Goal: Task Accomplishment & Management: Manage account settings

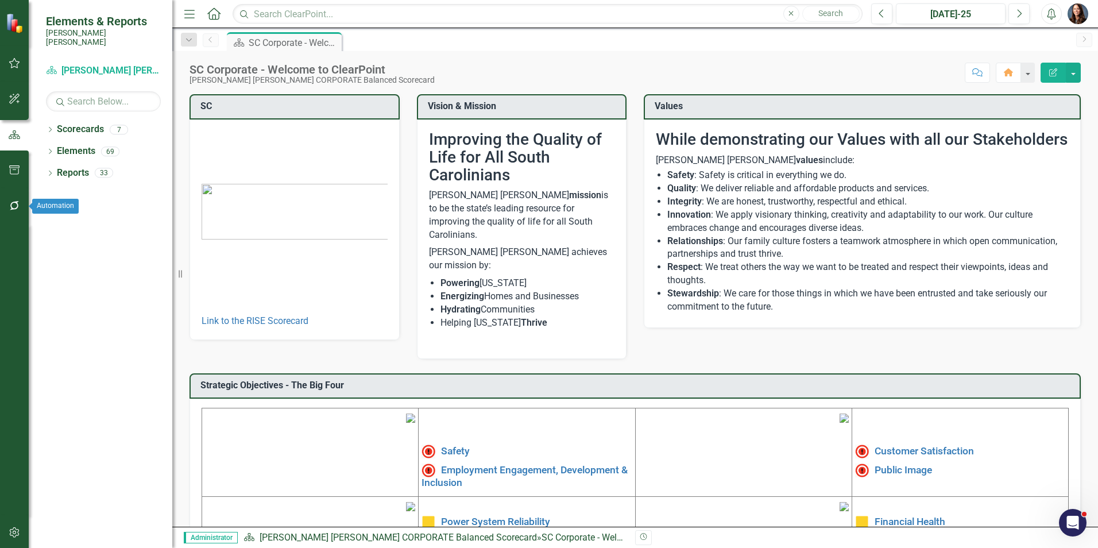
click at [15, 206] on icon "button" at bounding box center [15, 205] width 12 height 9
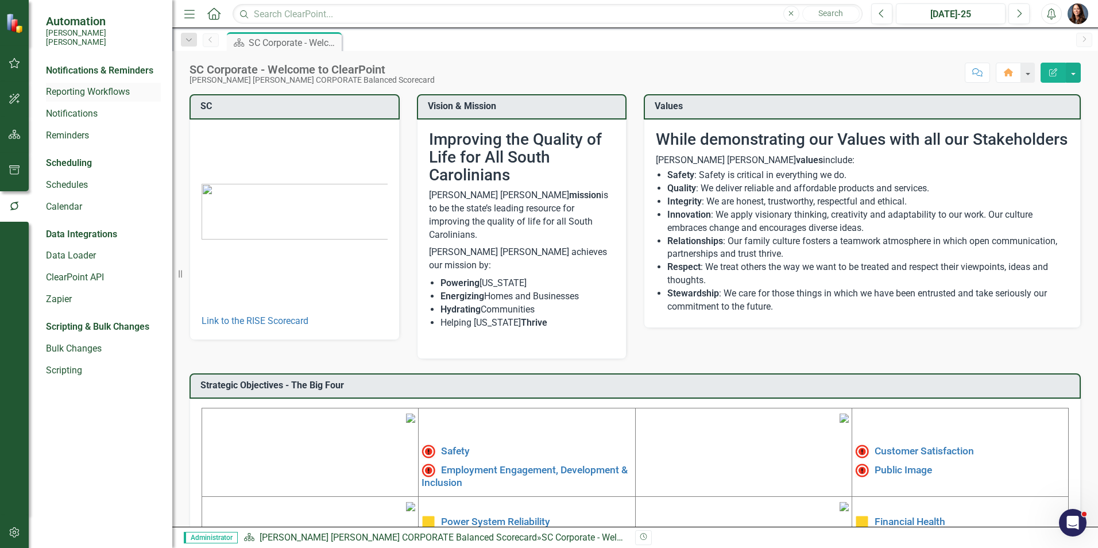
click at [76, 86] on link "Reporting Workflows" at bounding box center [103, 92] width 115 height 13
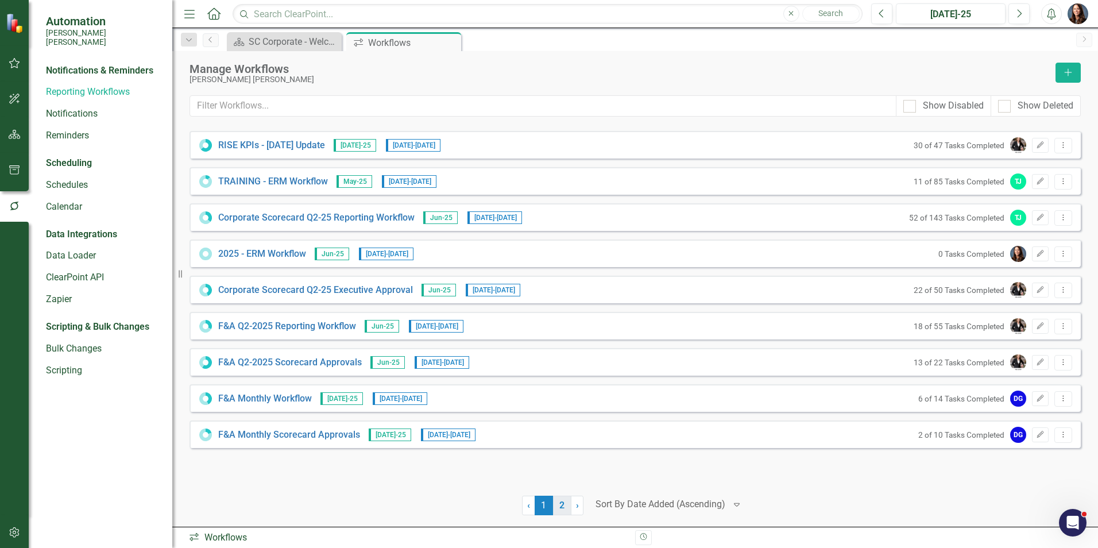
click at [559, 504] on link "2" at bounding box center [562, 506] width 18 height 20
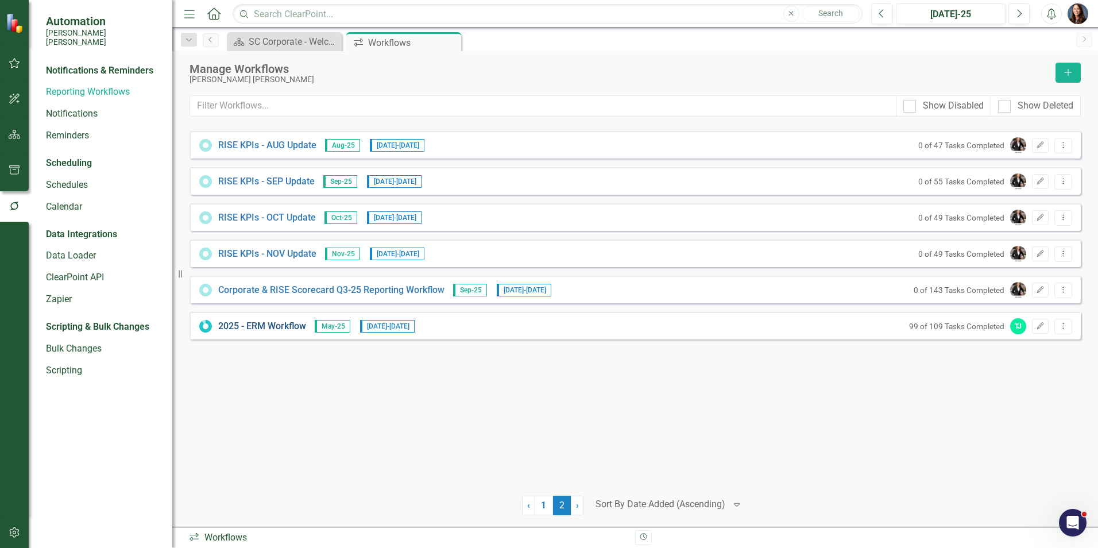
click at [254, 324] on link "2025 - ERM Workflow" at bounding box center [262, 326] width 88 height 13
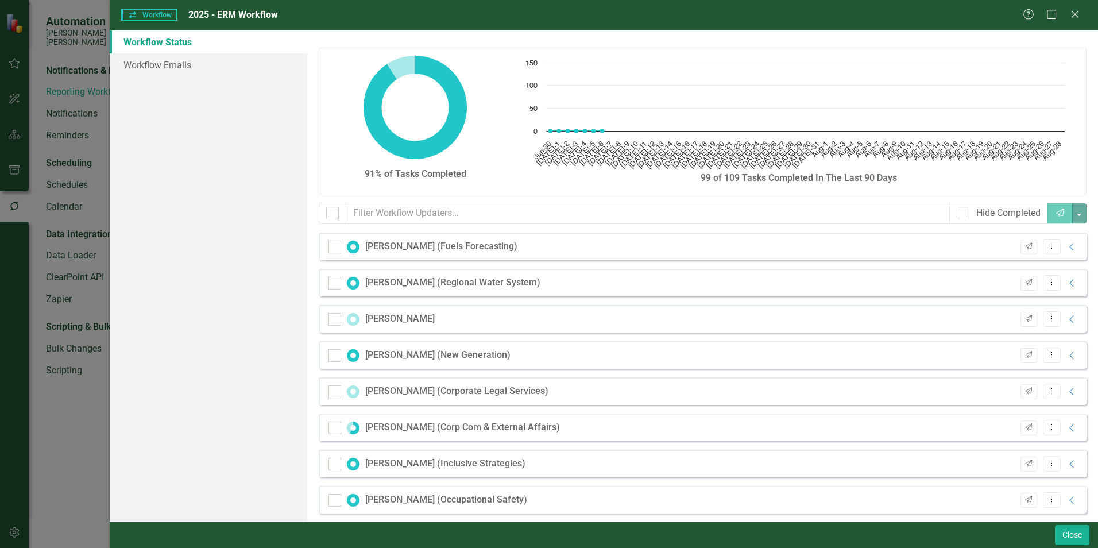
checkbox input "false"
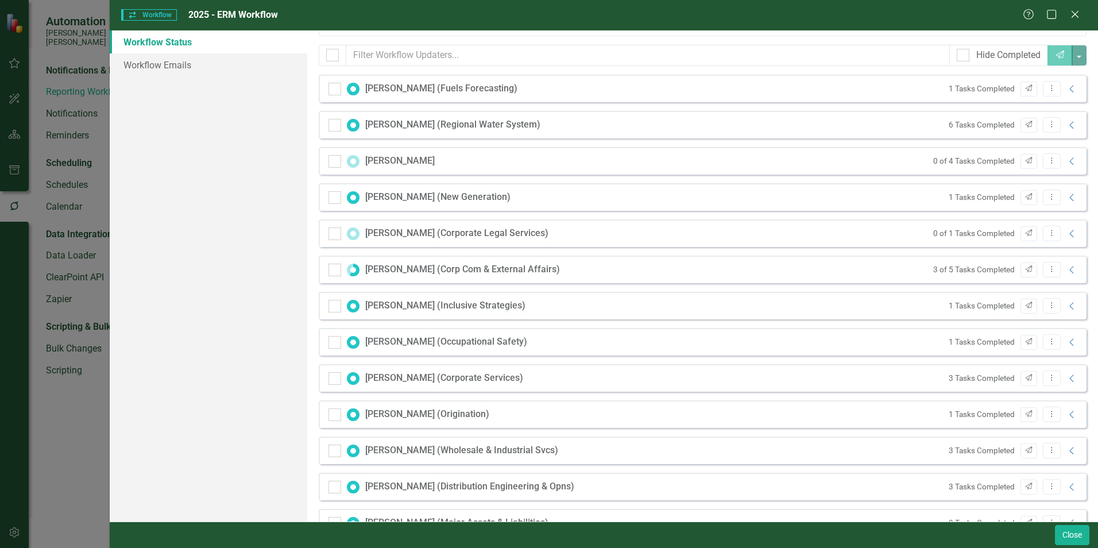
scroll to position [172, 0]
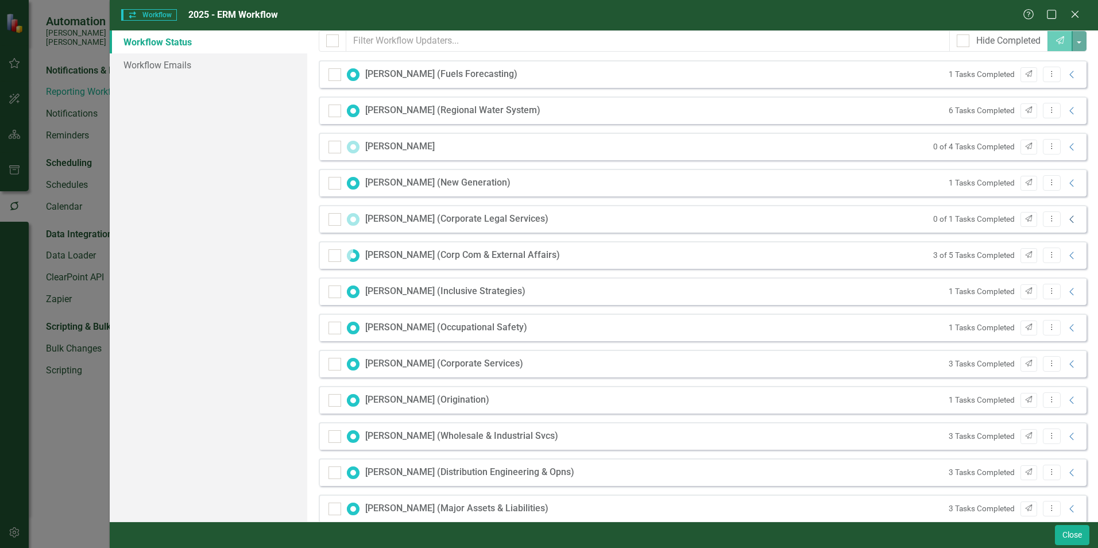
click at [1067, 219] on icon "Collapse" at bounding box center [1072, 219] width 11 height 9
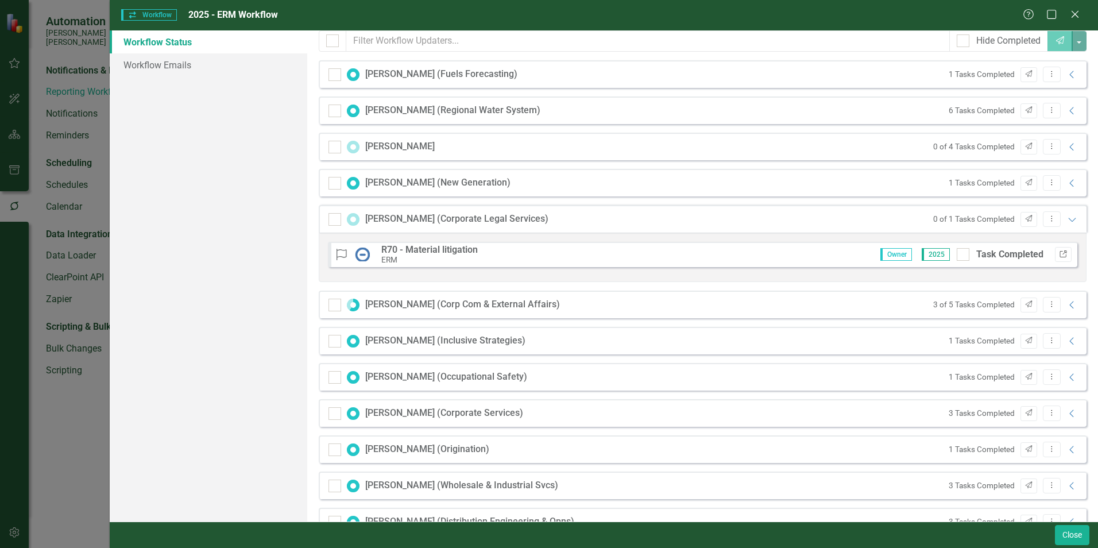
click at [1059, 252] on icon "Link" at bounding box center [1063, 254] width 9 height 7
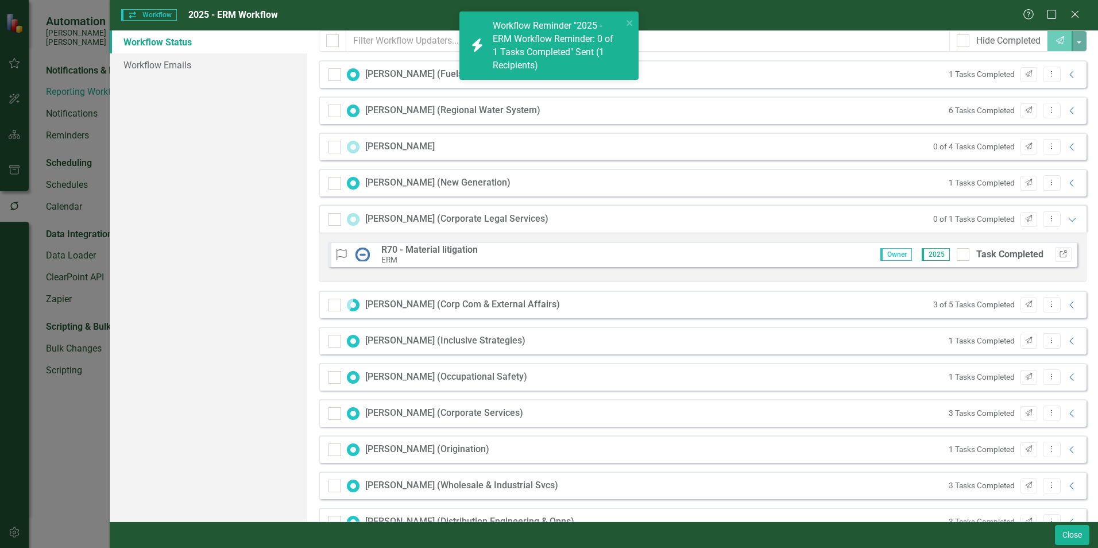
scroll to position [176, 0]
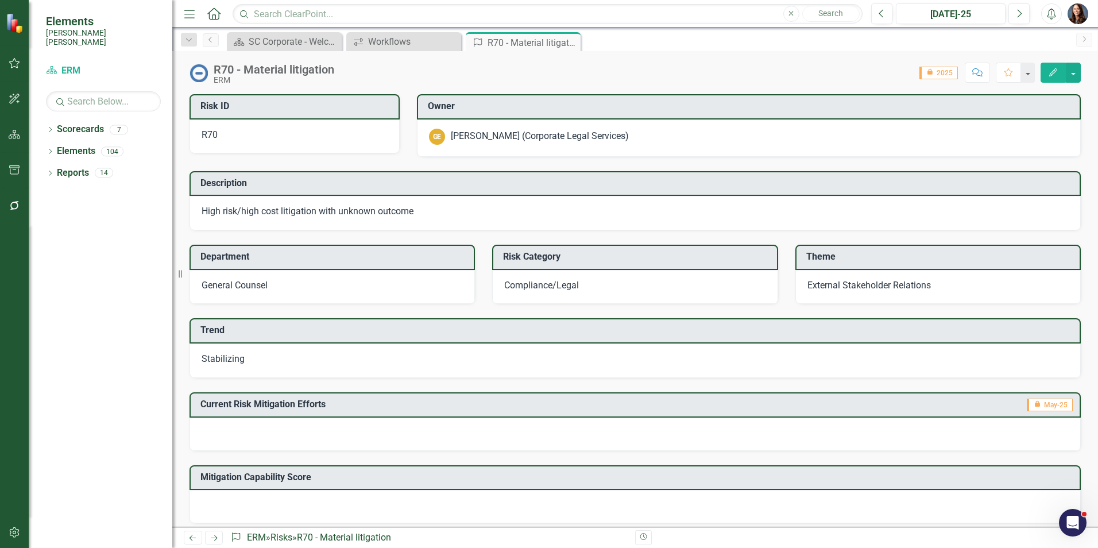
click at [536, 140] on div "[PERSON_NAME] (Corporate Legal Services)" at bounding box center [540, 136] width 178 height 13
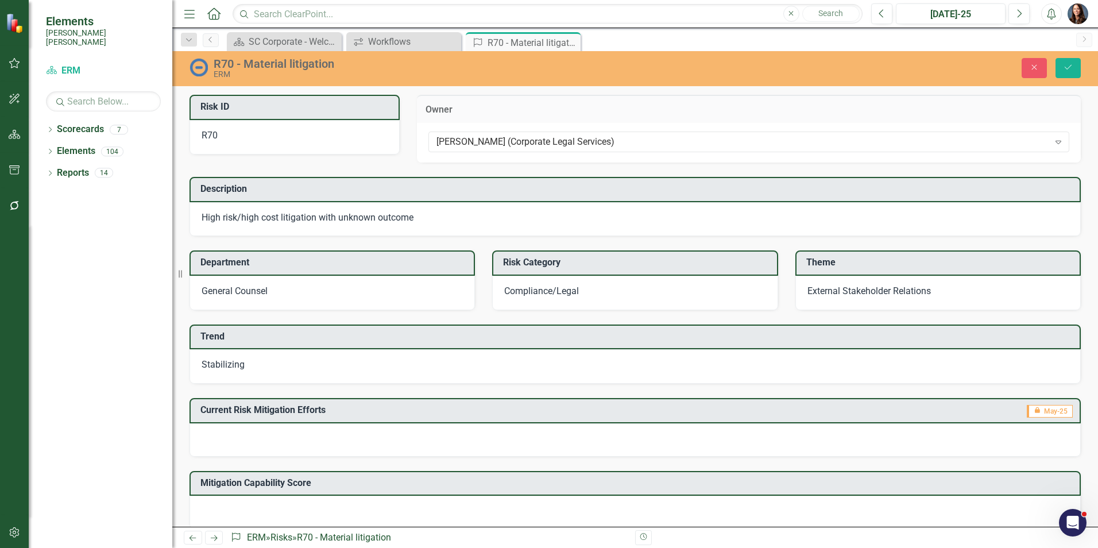
click at [536, 140] on div "[PERSON_NAME] (Corporate Legal Services)" at bounding box center [743, 142] width 613 height 13
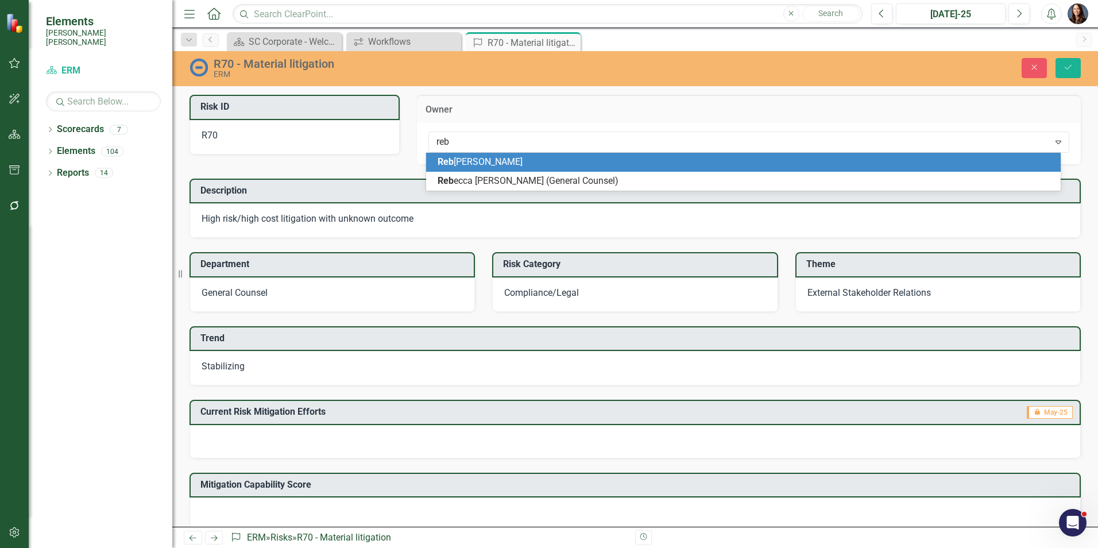
type input "rebe"
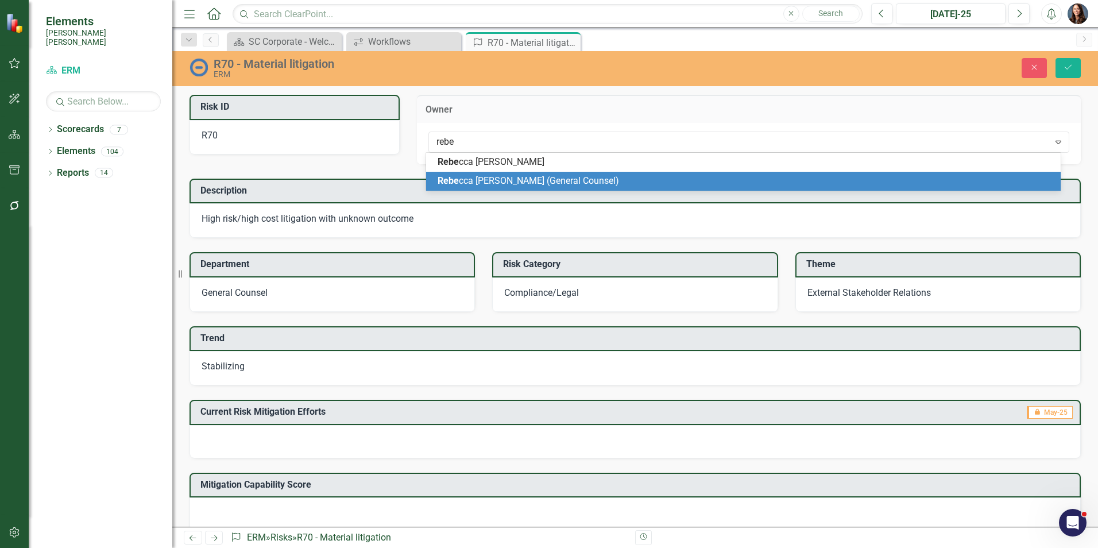
click at [534, 179] on span "Rebe cca [PERSON_NAME] (General Counsel)" at bounding box center [529, 180] width 182 height 11
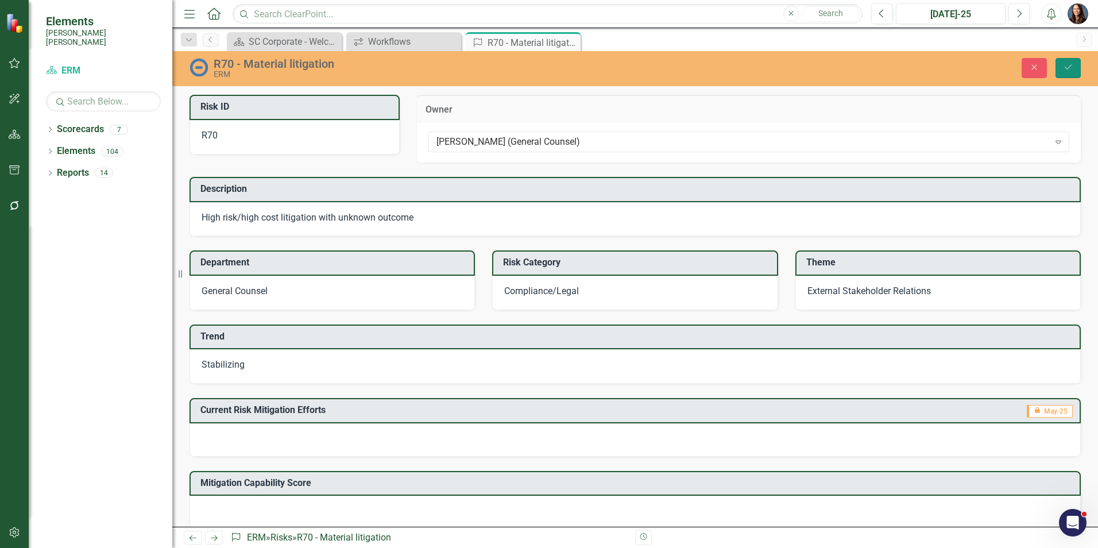
click at [1074, 67] on button "Save" at bounding box center [1068, 68] width 25 height 20
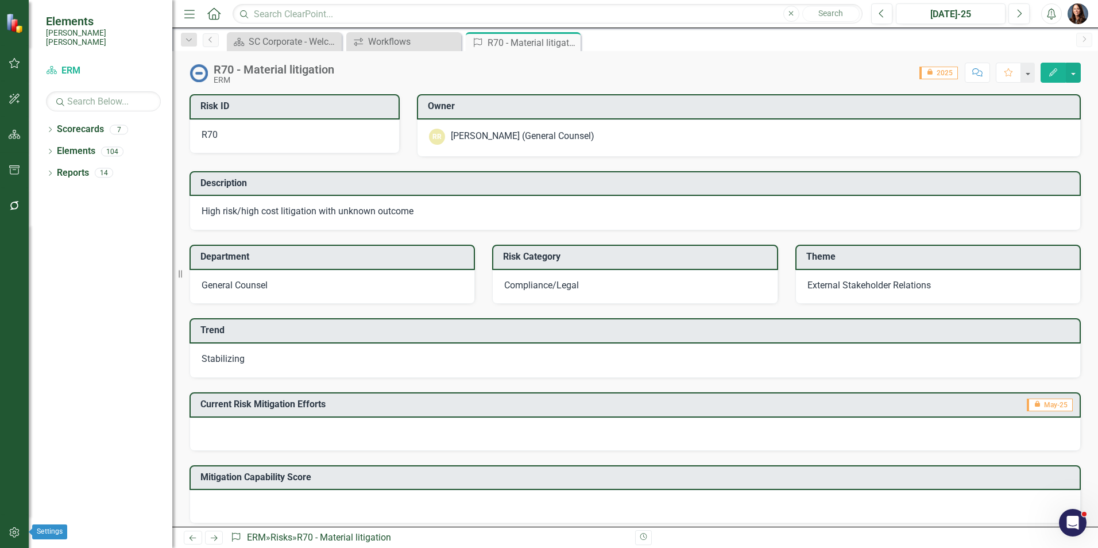
click at [15, 529] on icon "button" at bounding box center [15, 532] width 12 height 9
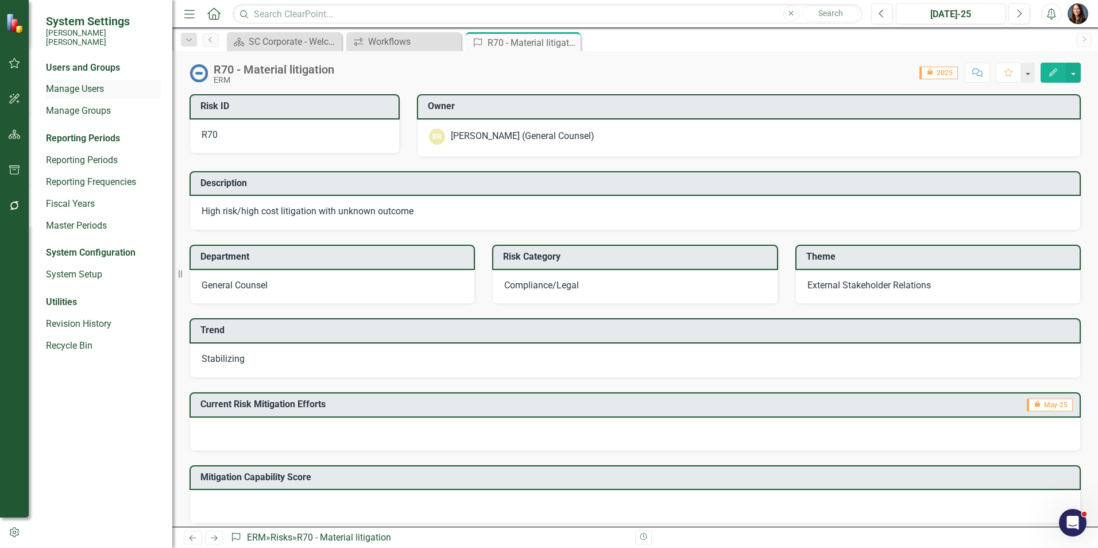
click at [79, 83] on link "Manage Users" at bounding box center [103, 89] width 115 height 13
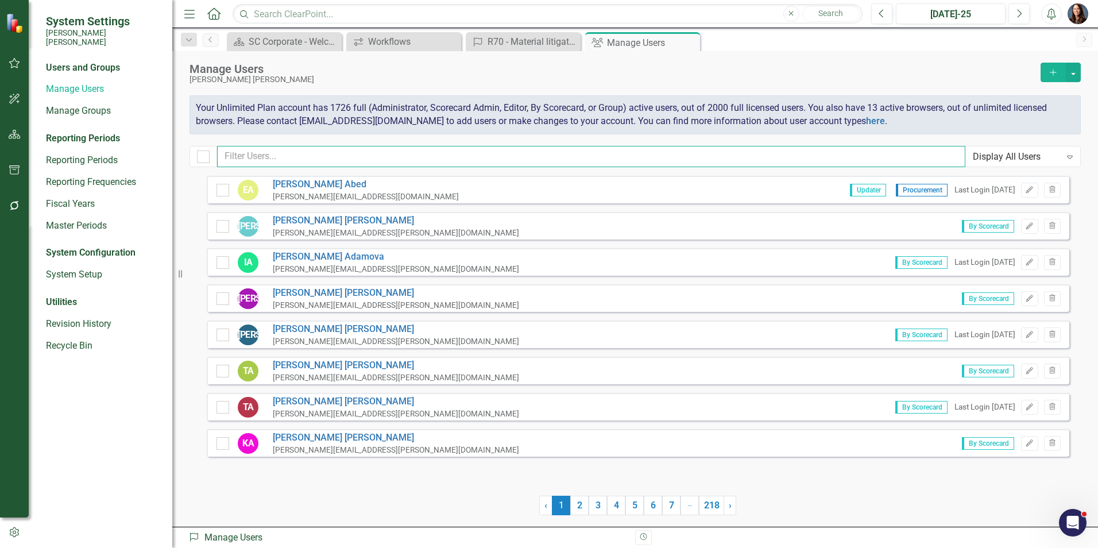
click at [242, 153] on input "text" at bounding box center [591, 156] width 748 height 21
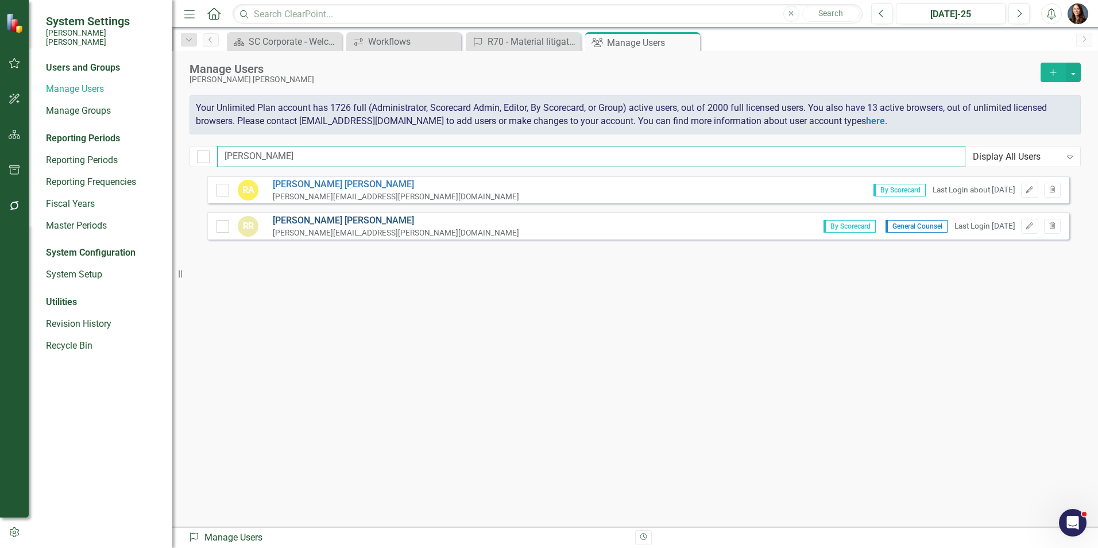
type input "[PERSON_NAME]"
click at [295, 219] on link "[PERSON_NAME]" at bounding box center [396, 220] width 246 height 13
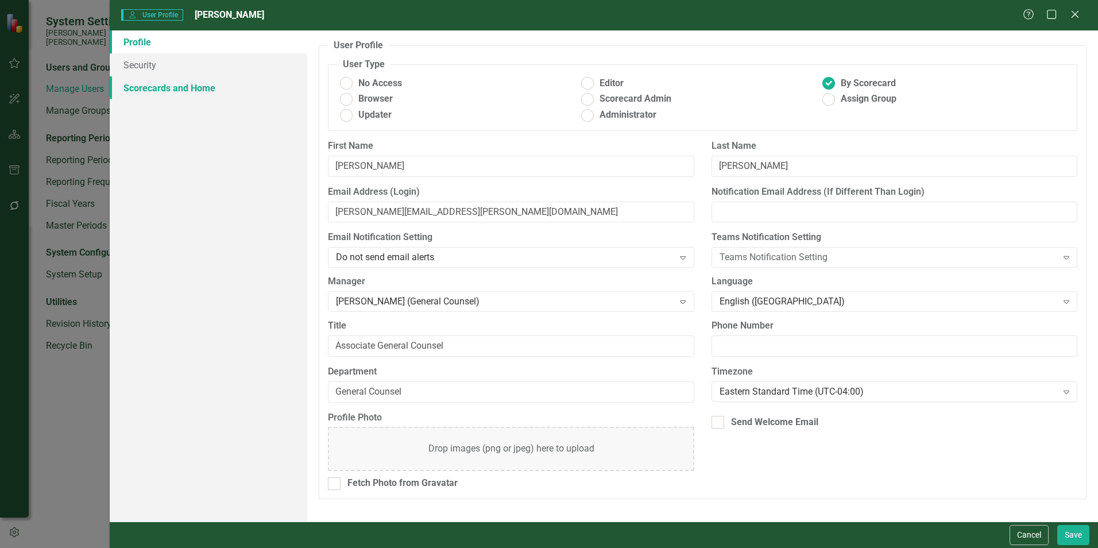
click at [153, 91] on link "Scorecards and Home" at bounding box center [209, 87] width 198 height 23
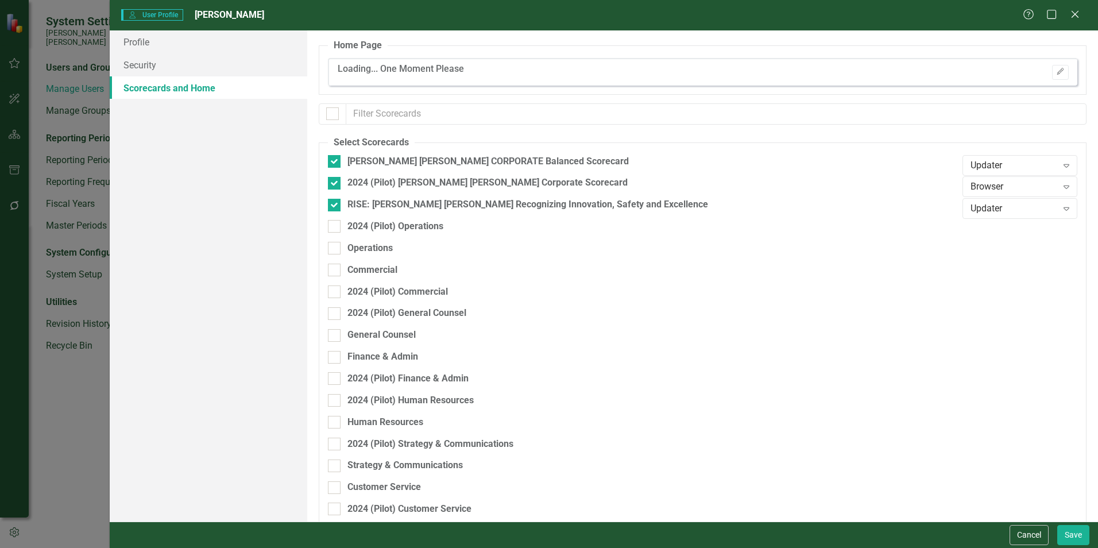
checkbox input "false"
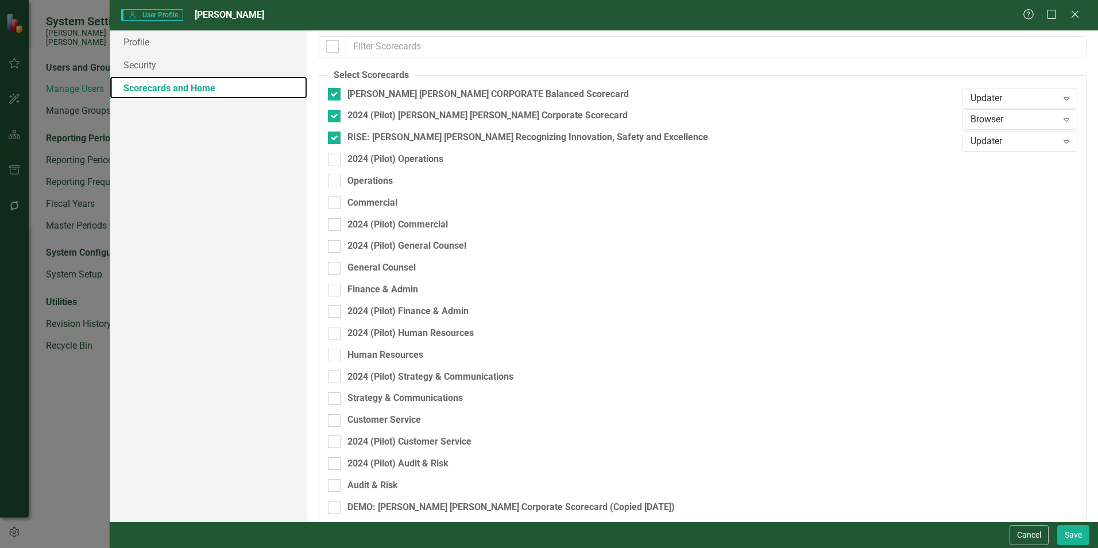
scroll to position [142, 0]
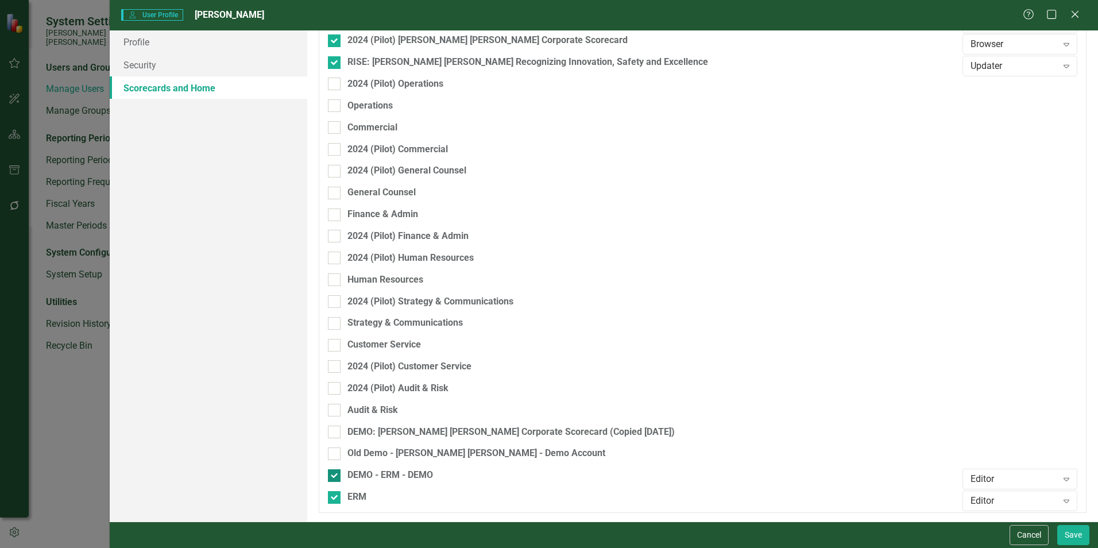
click at [335, 479] on div at bounding box center [334, 475] width 13 height 13
click at [335, 477] on input "DEMO - ERM - DEMO" at bounding box center [331, 472] width 7 height 7
checkbox input "false"
click at [1067, 532] on button "Save" at bounding box center [1074, 535] width 32 height 20
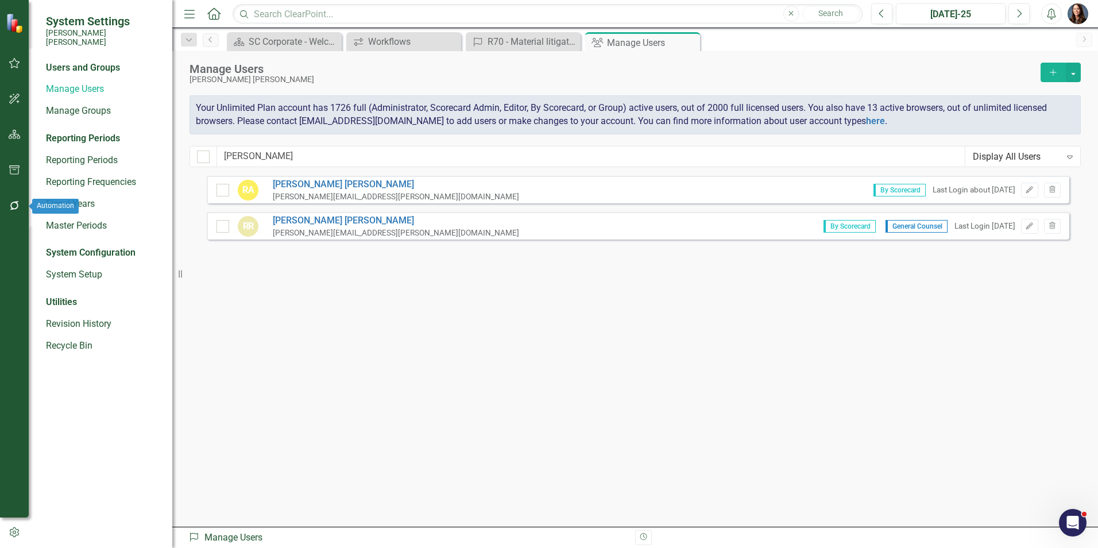
click at [18, 205] on icon "button" at bounding box center [14, 205] width 9 height 9
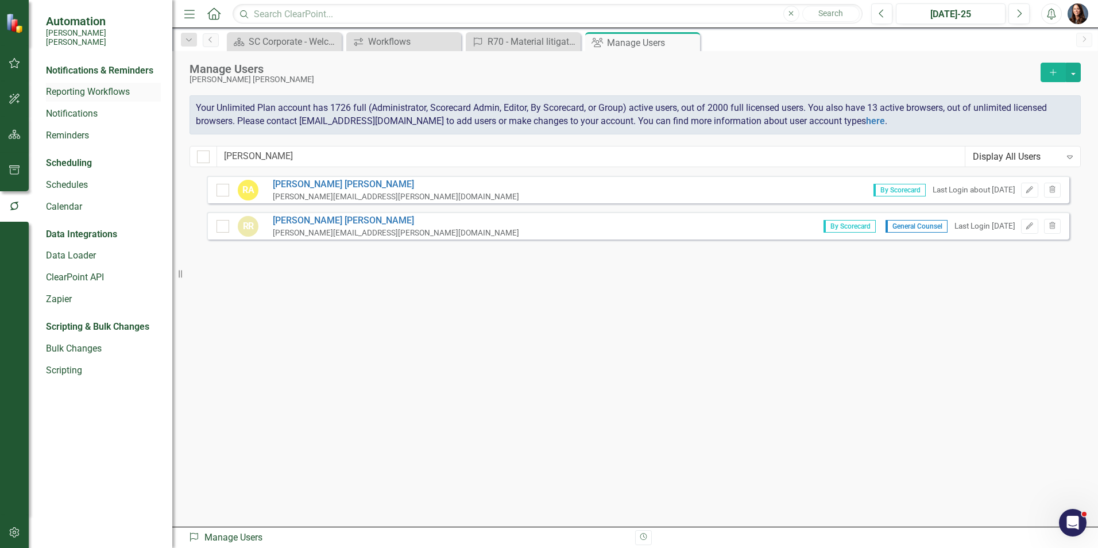
click at [69, 86] on link "Reporting Workflows" at bounding box center [103, 92] width 115 height 13
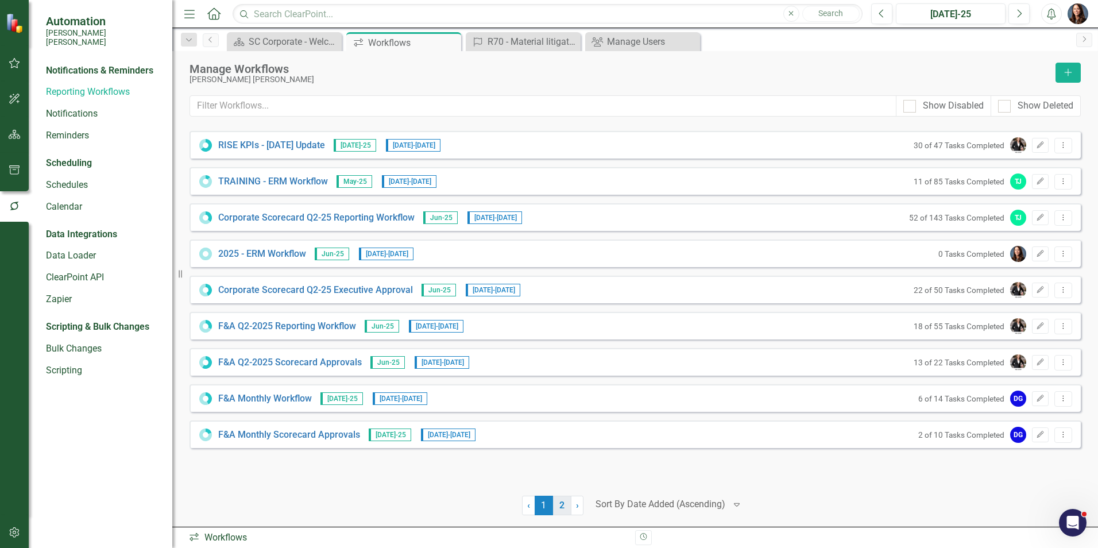
click at [565, 507] on link "2" at bounding box center [562, 506] width 18 height 20
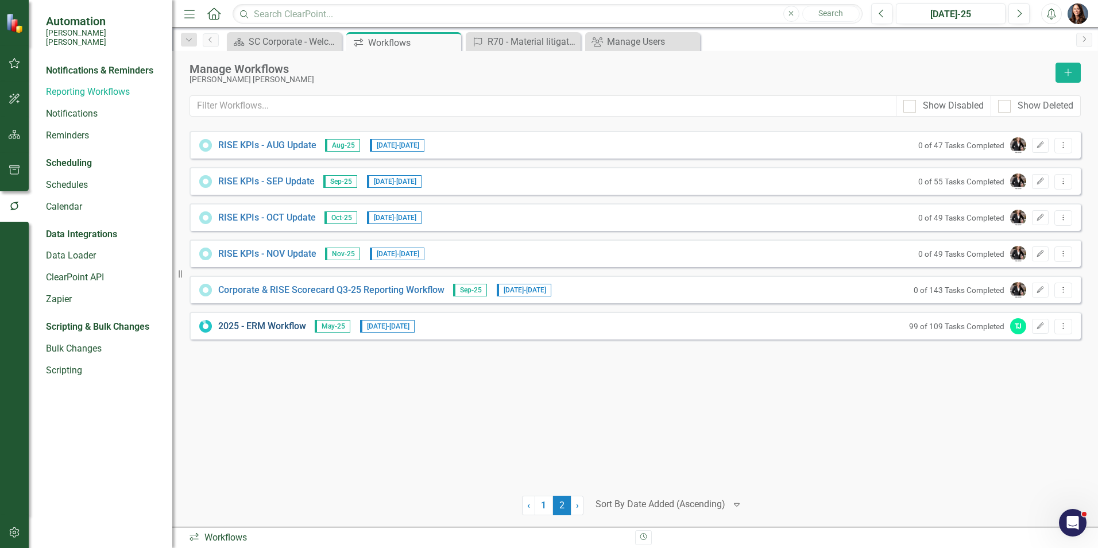
click at [290, 323] on link "2025 - ERM Workflow" at bounding box center [262, 326] width 88 height 13
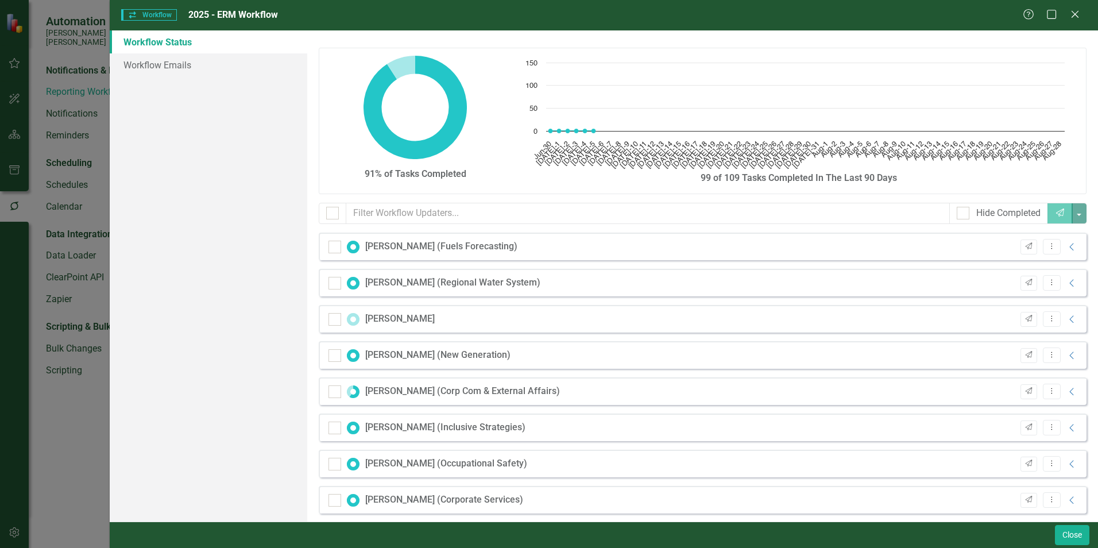
checkbox input "false"
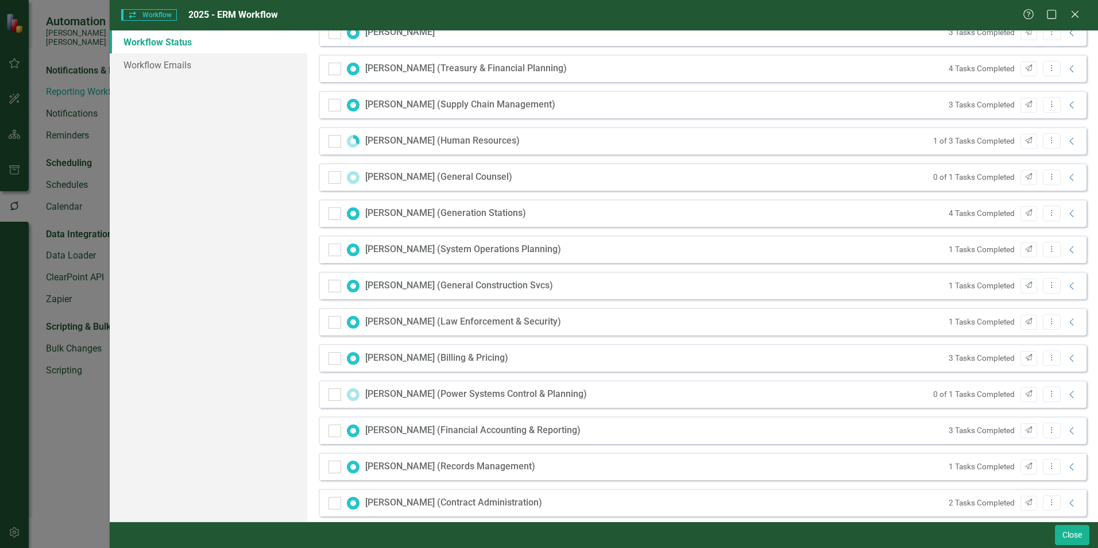
scroll to position [1046, 0]
click at [1067, 177] on icon "Collapse" at bounding box center [1072, 177] width 11 height 9
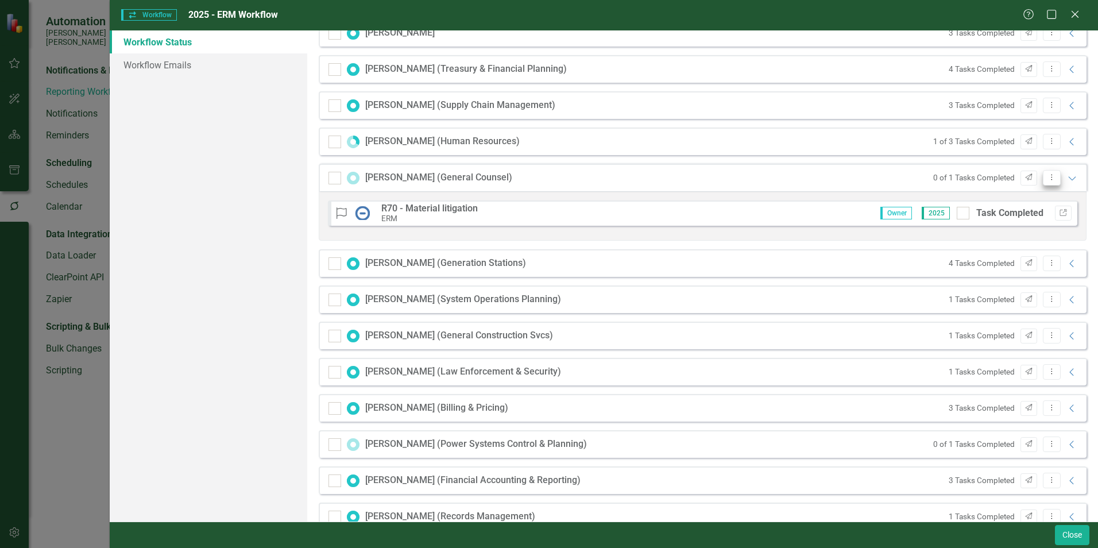
click at [1047, 177] on icon "Dropdown Menu" at bounding box center [1052, 176] width 10 height 7
click at [991, 196] on link "Send Send Workflow Email" at bounding box center [995, 196] width 114 height 21
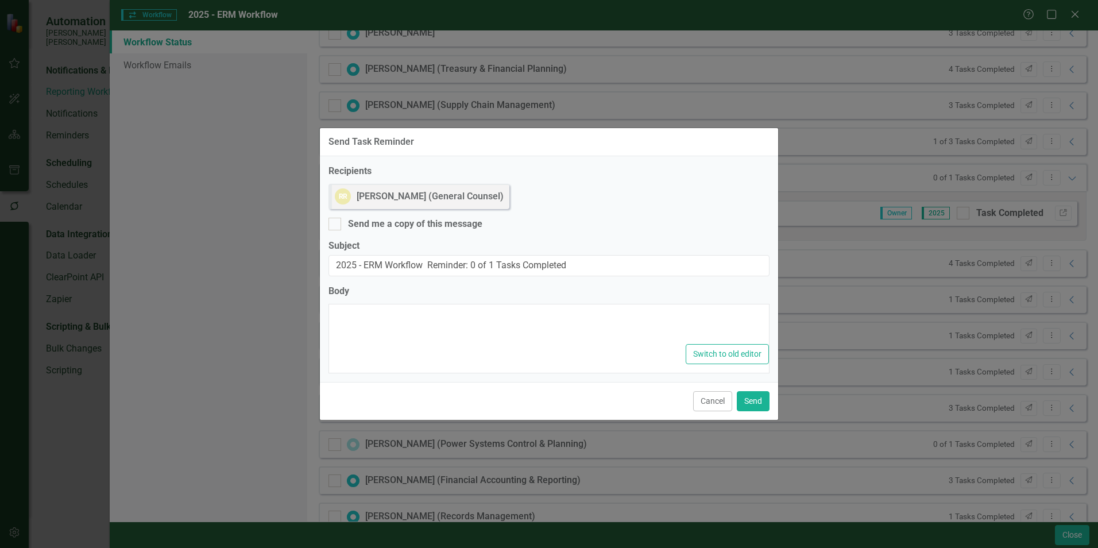
type textarea "<p>Dear {FirstName},</p><p>Please log into ClearPoint and update the following …"
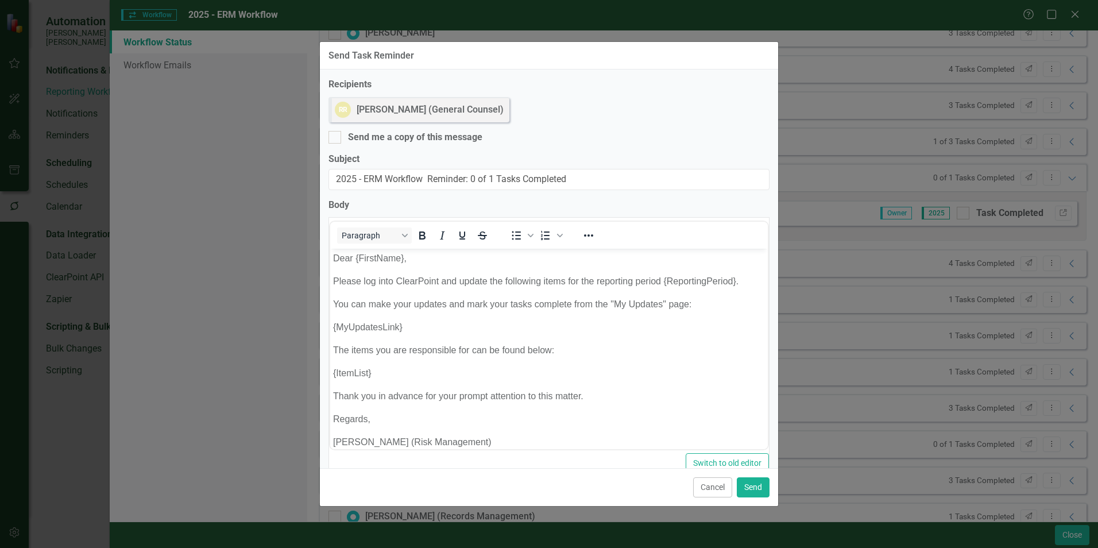
scroll to position [0, 0]
click at [334, 133] on input "Send me a copy of this message" at bounding box center [332, 134] width 7 height 7
checkbox input "true"
click at [750, 490] on button "Send" at bounding box center [753, 487] width 33 height 20
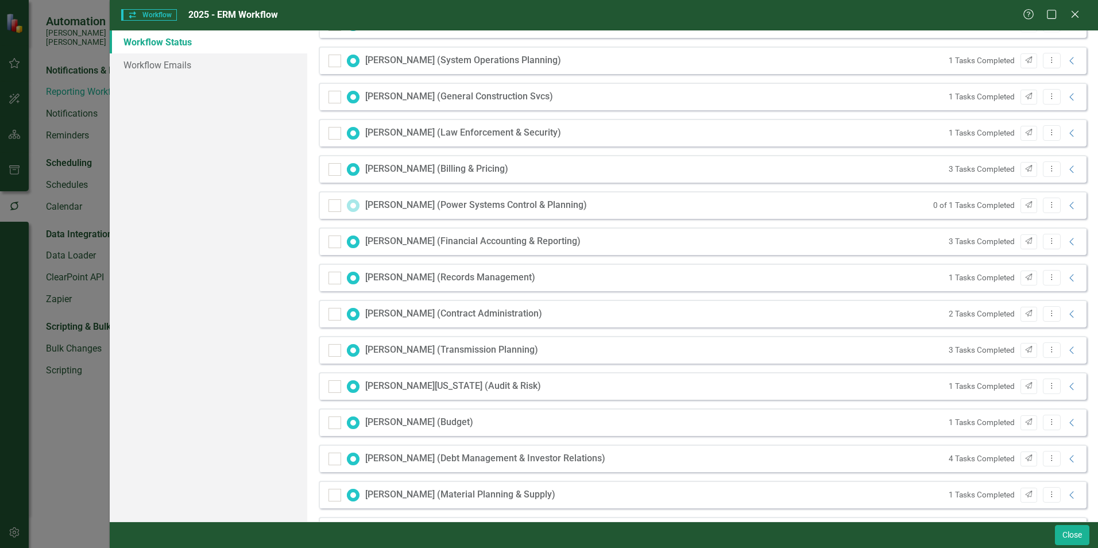
scroll to position [1325, 0]
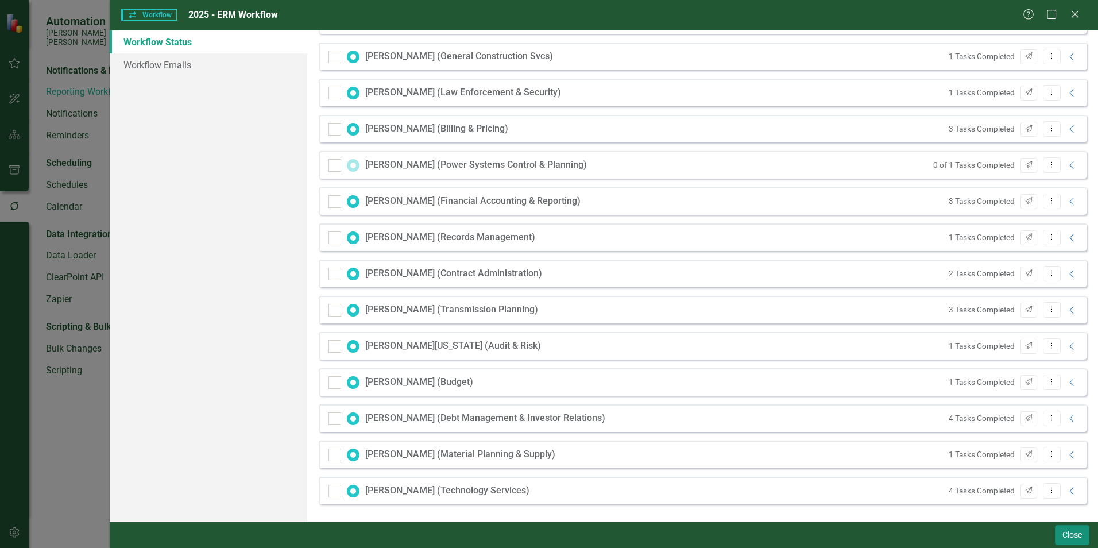
click at [1066, 529] on button "Close" at bounding box center [1072, 535] width 34 height 20
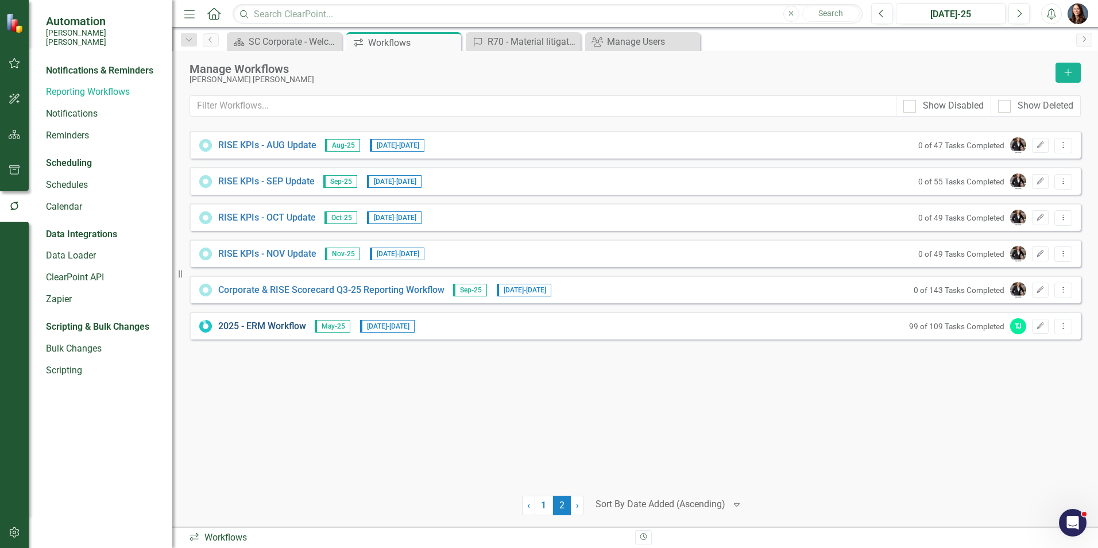
click at [260, 326] on link "2025 - ERM Workflow" at bounding box center [262, 326] width 88 height 13
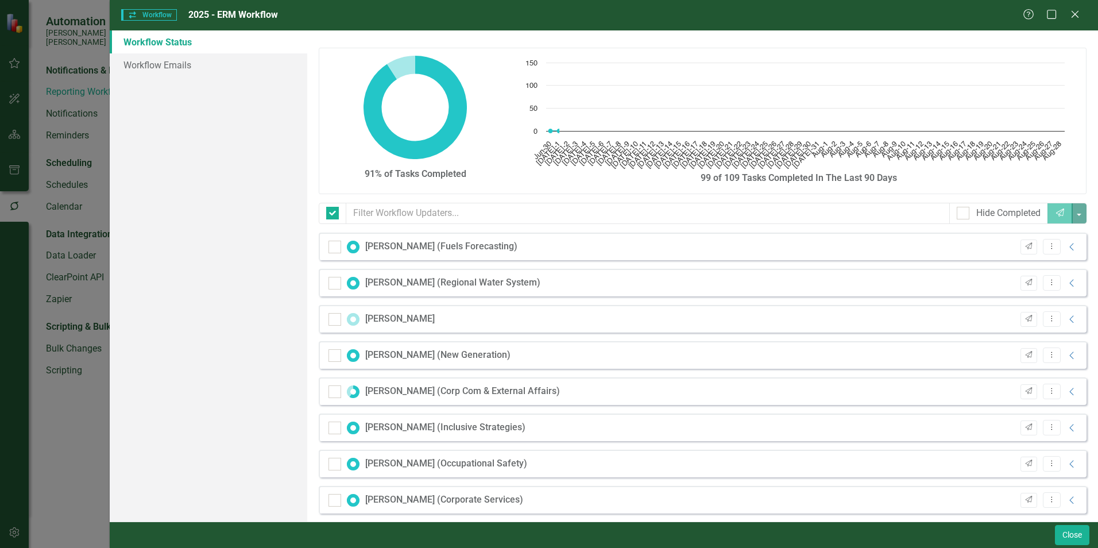
checkbox input "false"
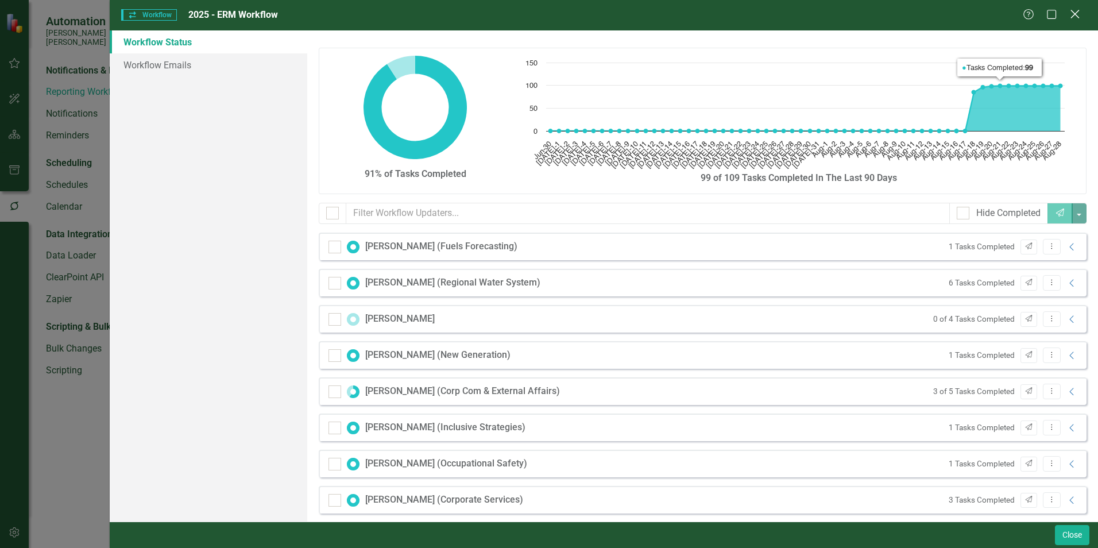
click at [1080, 11] on icon "Close" at bounding box center [1075, 14] width 14 height 11
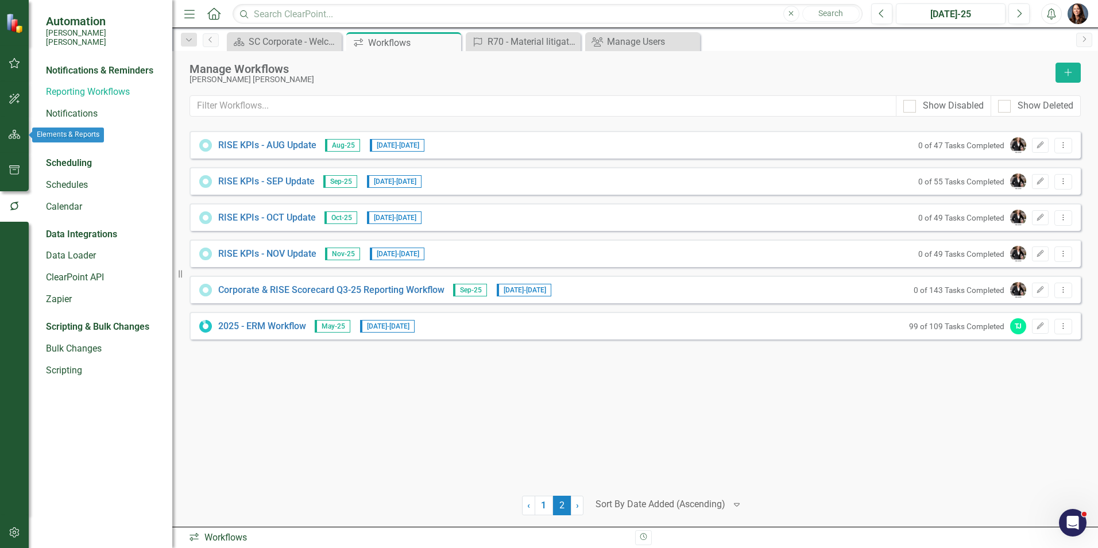
click at [11, 135] on icon "button" at bounding box center [15, 134] width 12 height 9
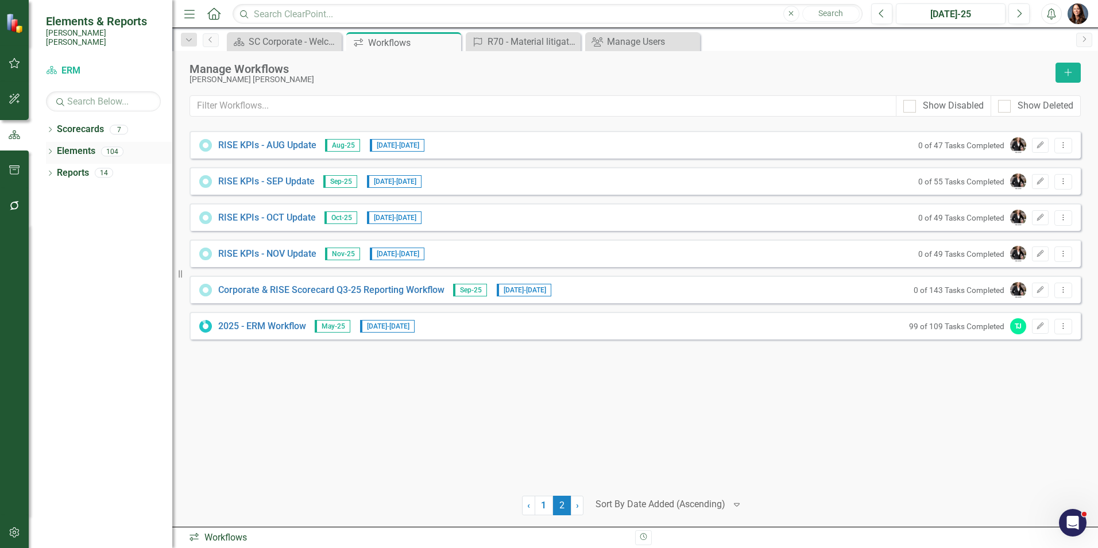
click at [50, 149] on icon "Dropdown" at bounding box center [50, 152] width 8 height 6
click at [78, 253] on link "Risk Risk" at bounding box center [61, 259] width 33 height 13
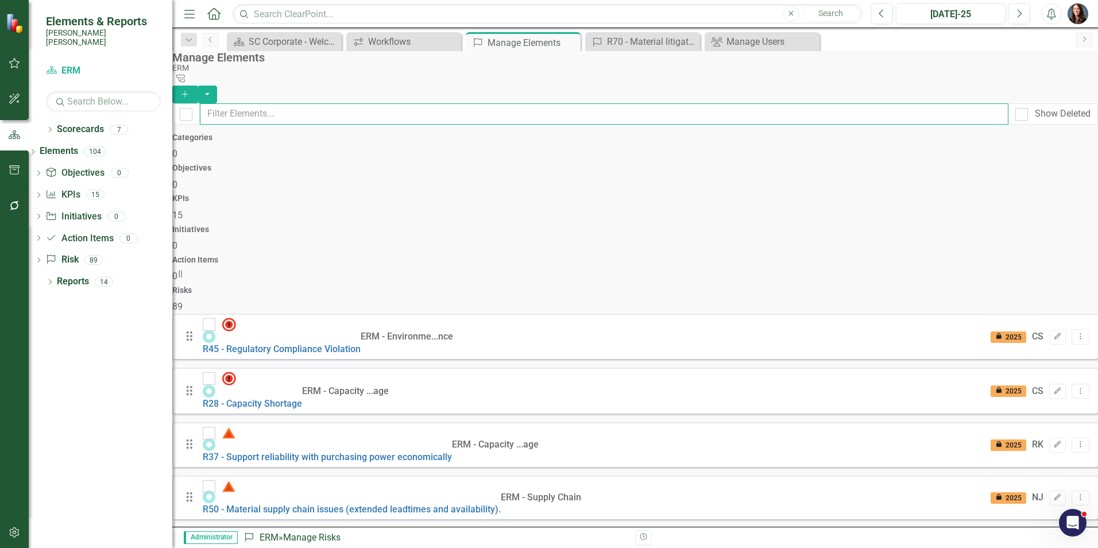
click at [258, 106] on input "text" at bounding box center [604, 113] width 809 height 21
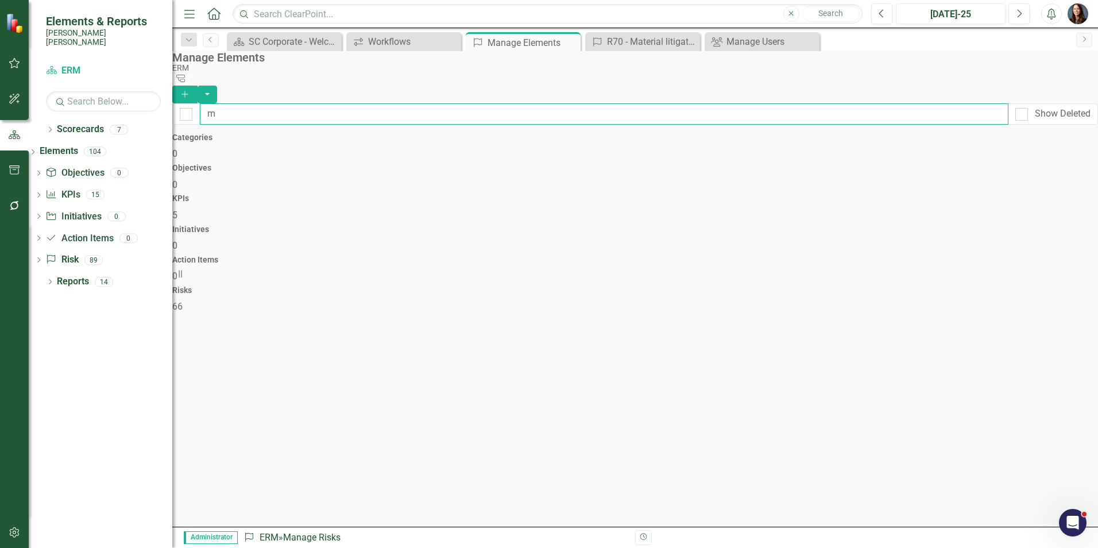
type input "ma"
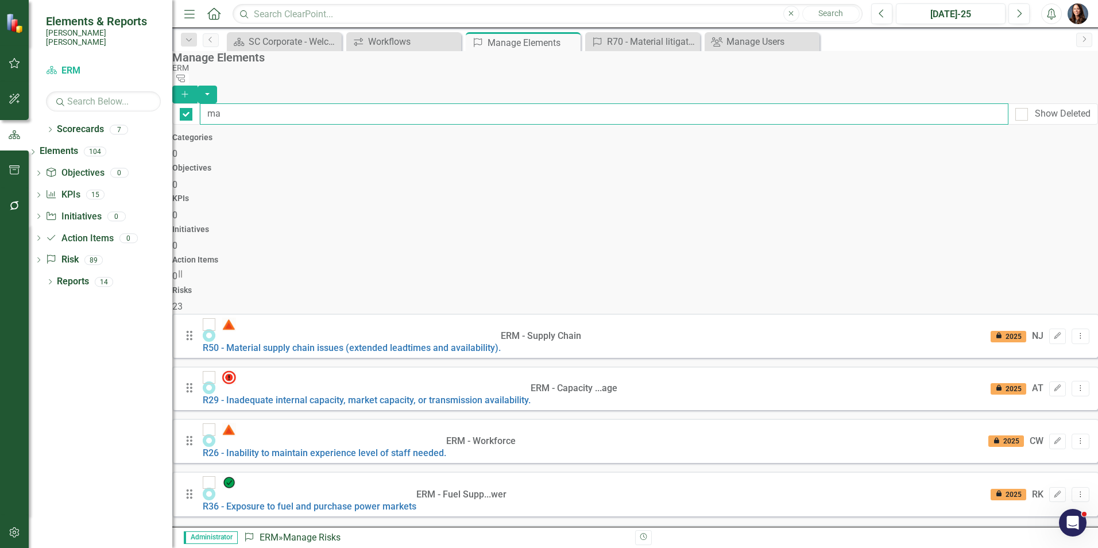
checkbox input "false"
type input "mat"
checkbox input "false"
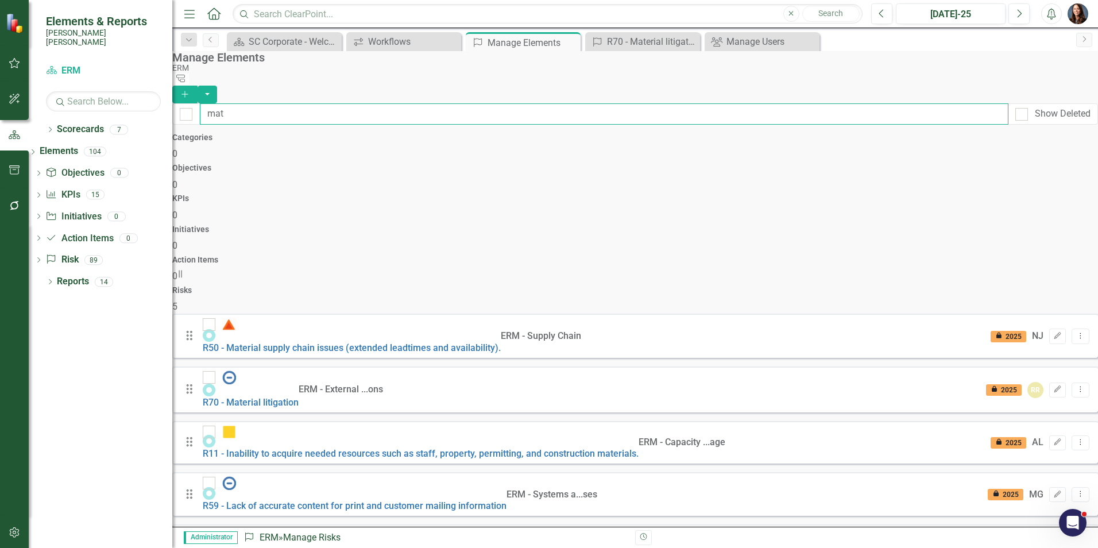
type input "mate"
checkbox input "false"
type input "mater"
checkbox input "false"
type input "materi"
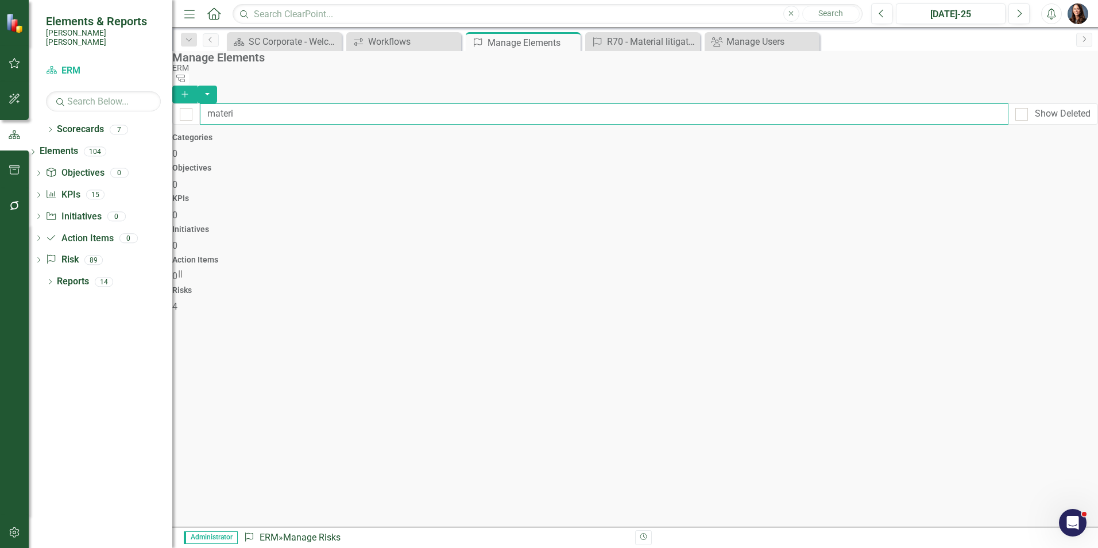
checkbox input "false"
type input "materia"
checkbox input "false"
type input "material"
checkbox input "false"
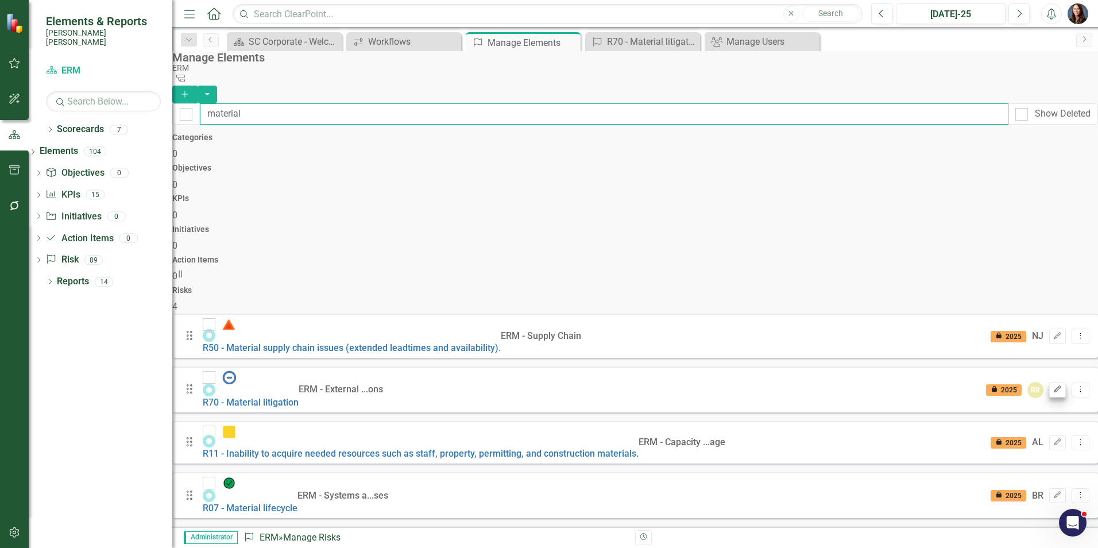
type input "material"
click at [1054, 386] on icon "Edit" at bounding box center [1058, 389] width 9 height 7
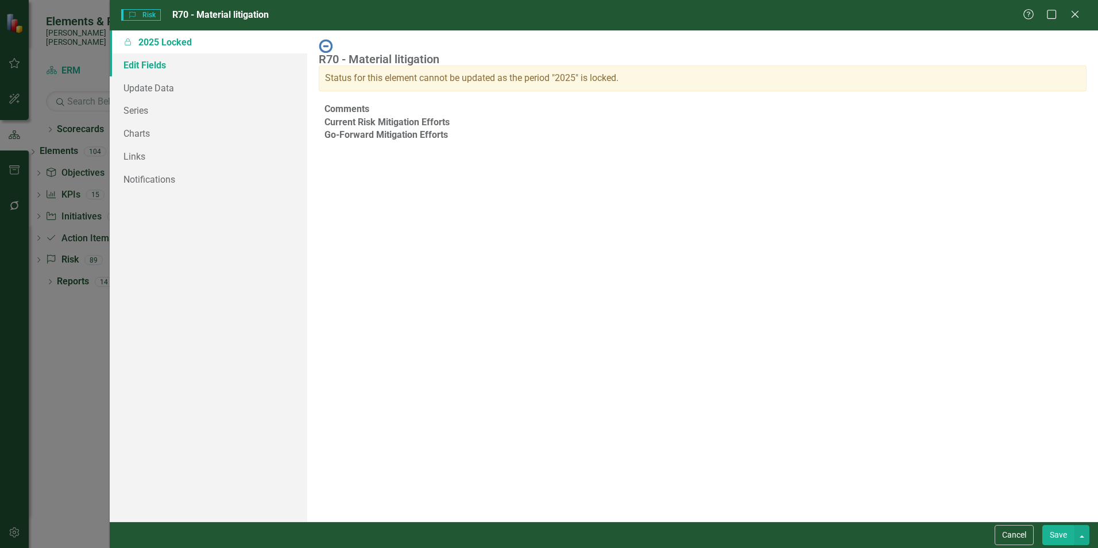
click at [149, 65] on link "Edit Fields" at bounding box center [209, 64] width 198 height 23
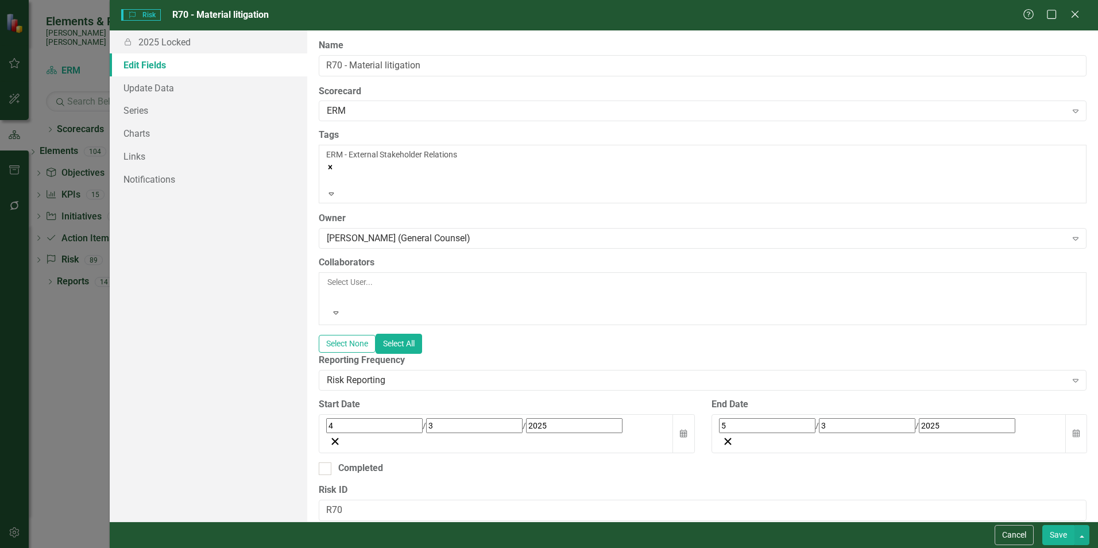
click at [329, 289] on div at bounding box center [328, 296] width 2 height 14
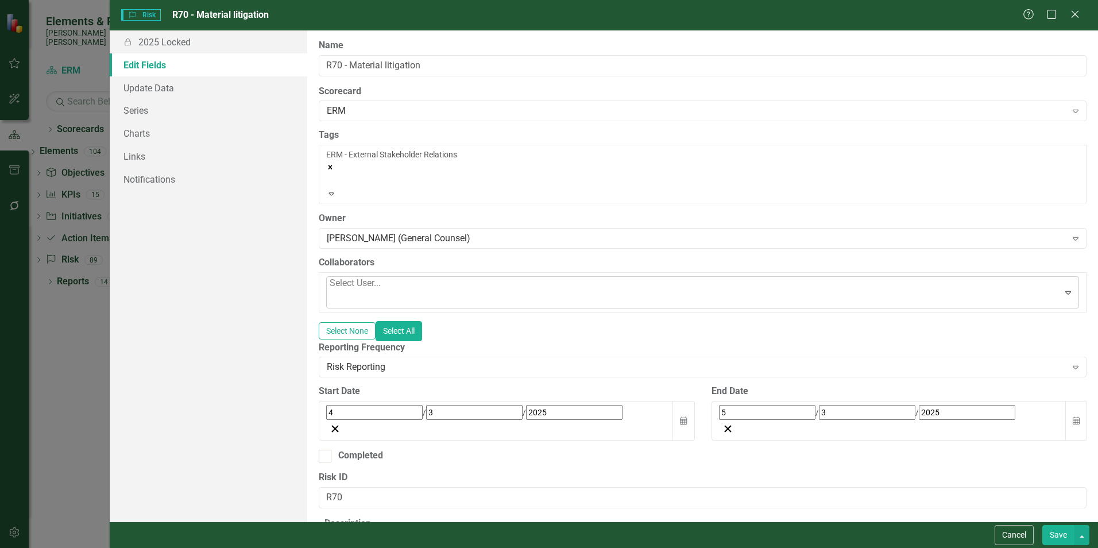
click at [332, 291] on div at bounding box center [331, 299] width 2 height 16
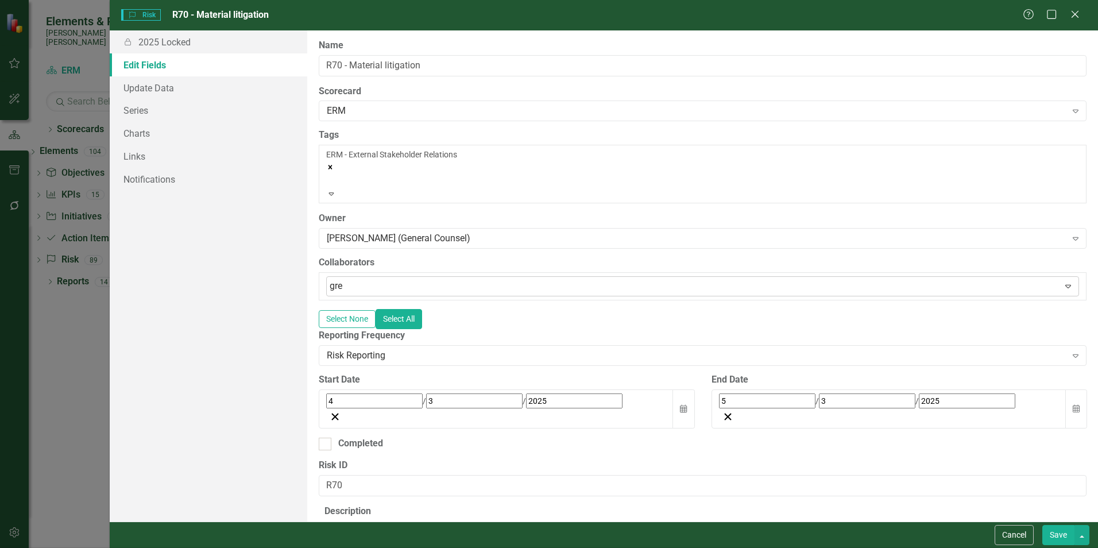
type input "[PERSON_NAME]"
click at [259, 547] on span "[PERSON_NAME] (Corporate Legal Services)" at bounding box center [135, 556] width 248 height 11
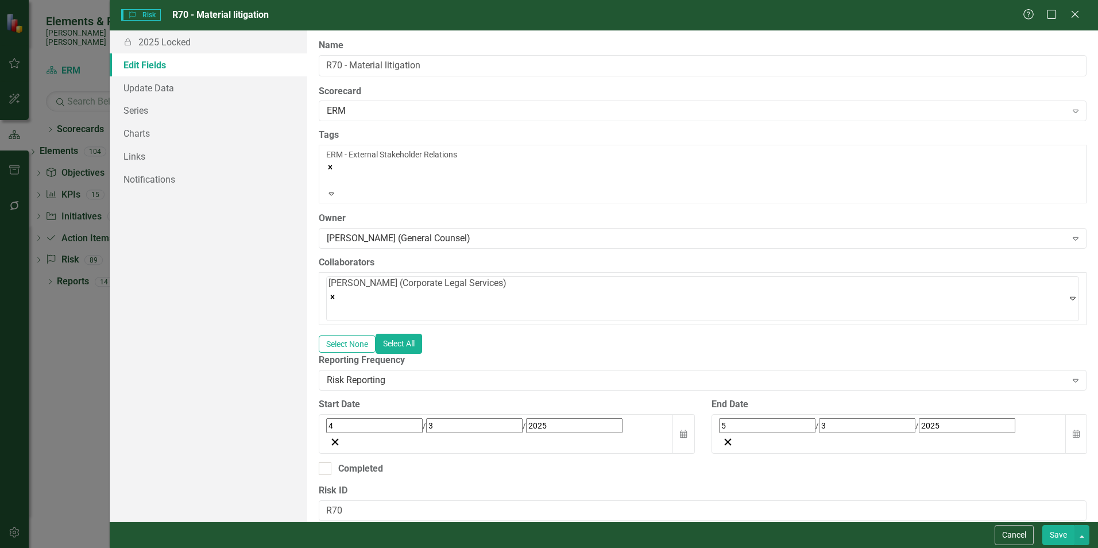
click at [1059, 535] on button "Save" at bounding box center [1059, 535] width 32 height 20
